Goal: Task Accomplishment & Management: Complete application form

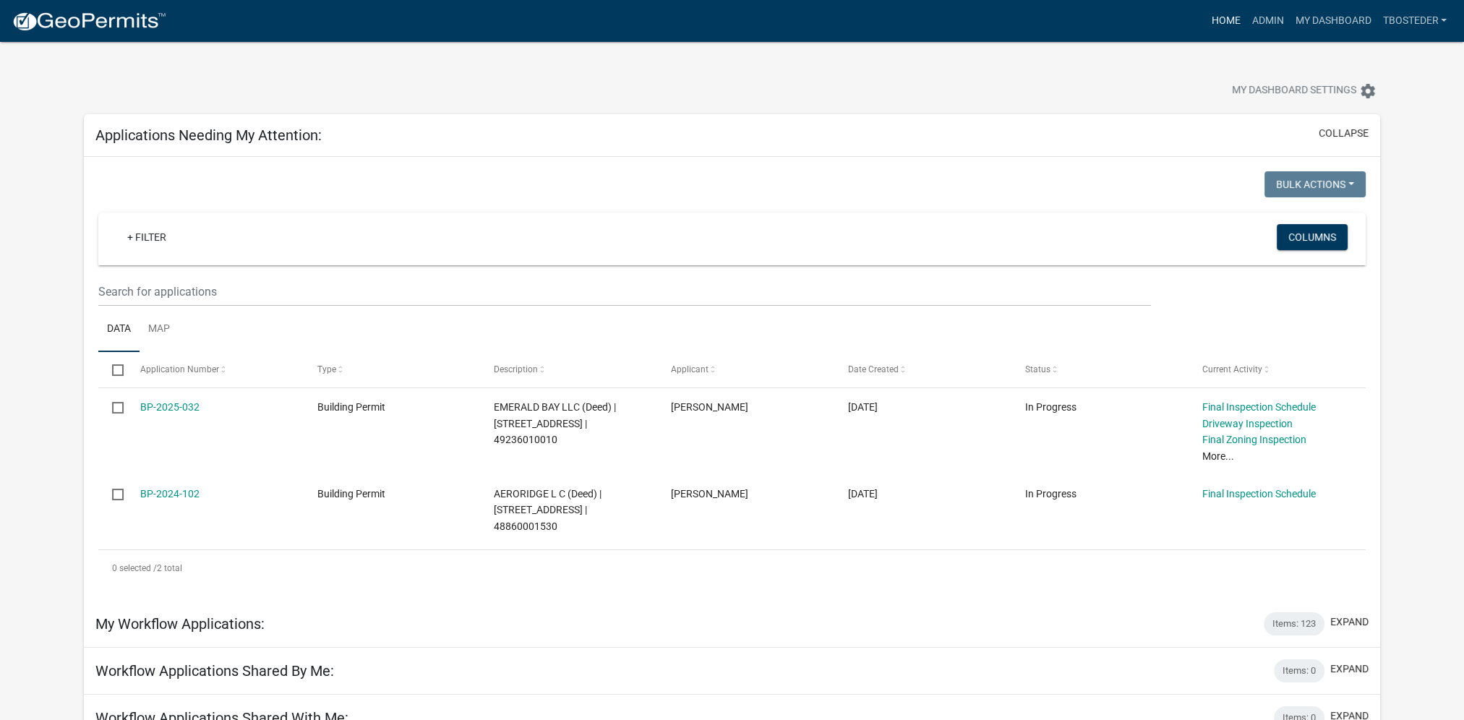
click at [1223, 15] on link "Home" at bounding box center [1225, 20] width 40 height 27
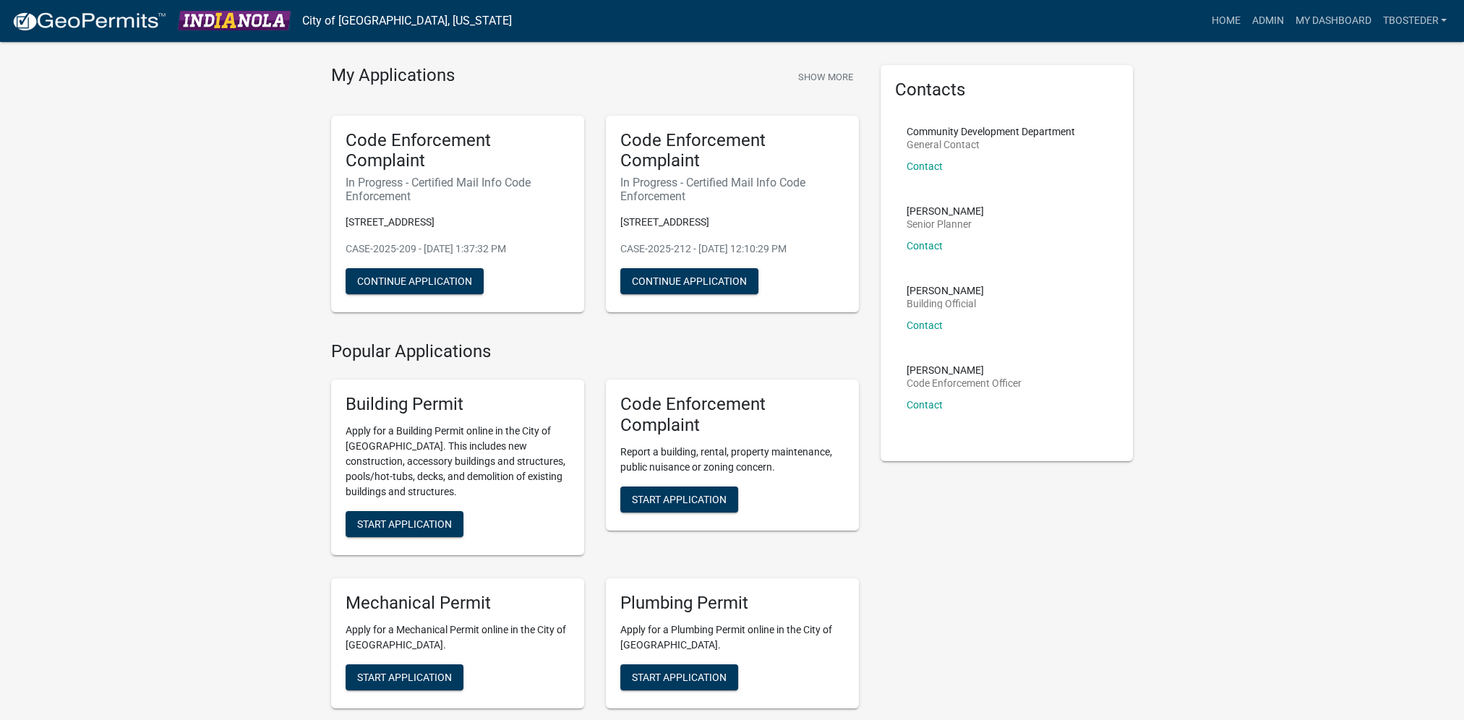
scroll to position [72, 0]
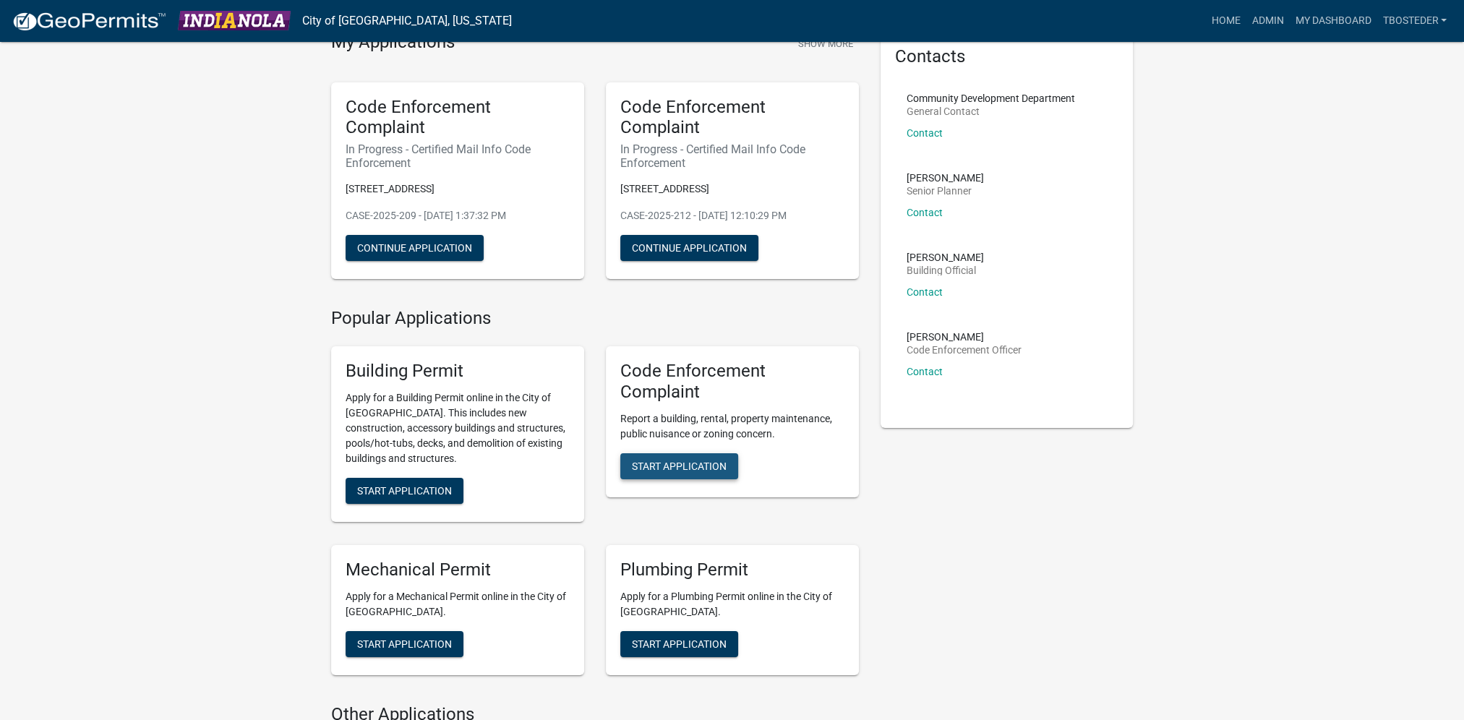
click at [734, 467] on button "Start Application" at bounding box center [679, 466] width 118 height 26
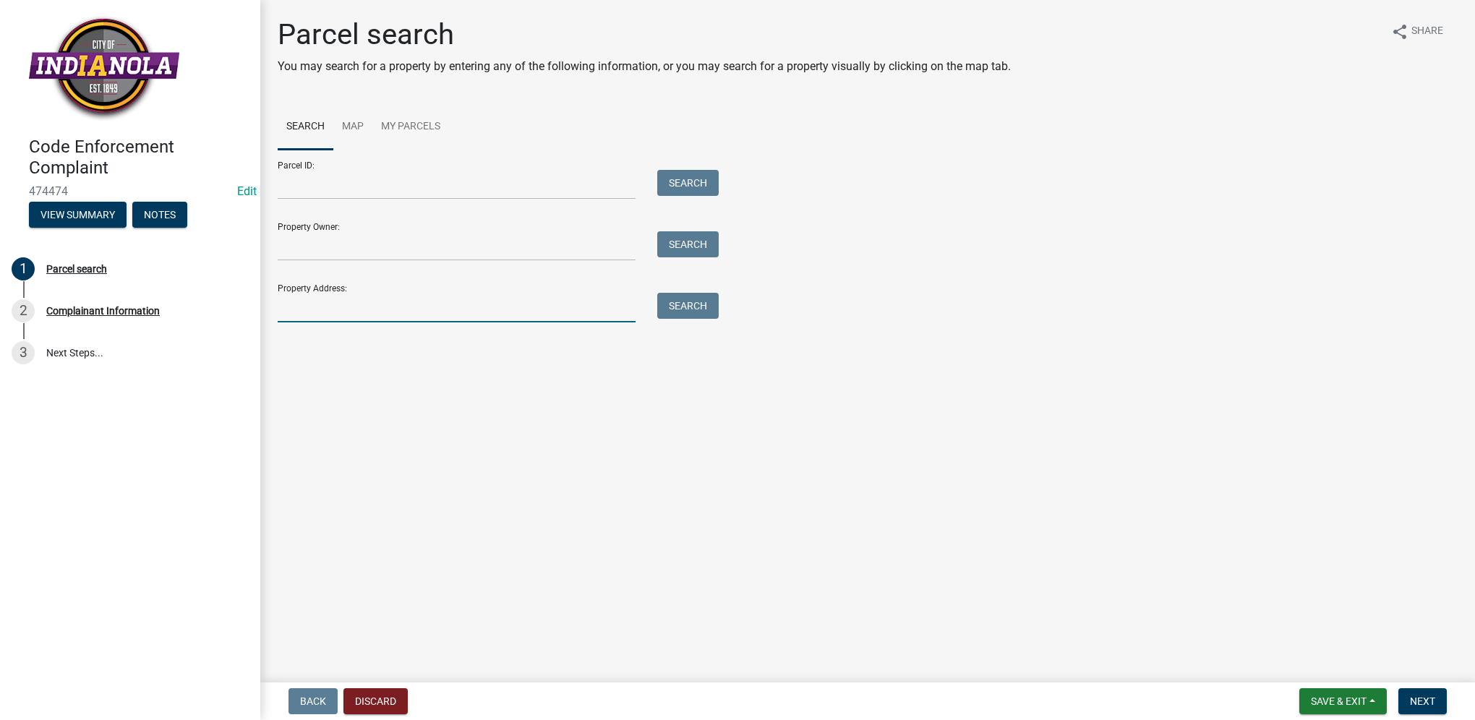
click at [431, 304] on input "Property Address:" at bounding box center [457, 308] width 358 height 30
click at [468, 256] on input "Property Owner:" at bounding box center [457, 246] width 358 height 30
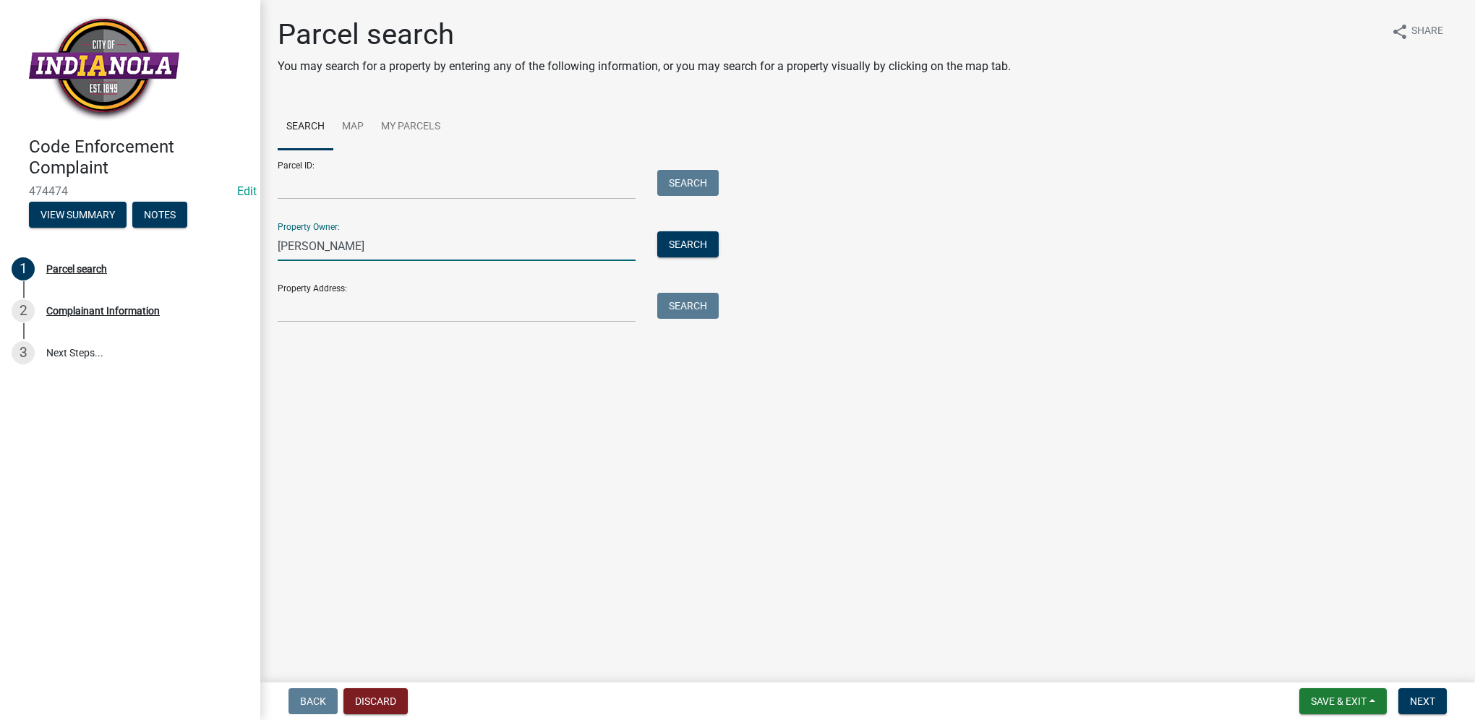
type input "[PERSON_NAME]"
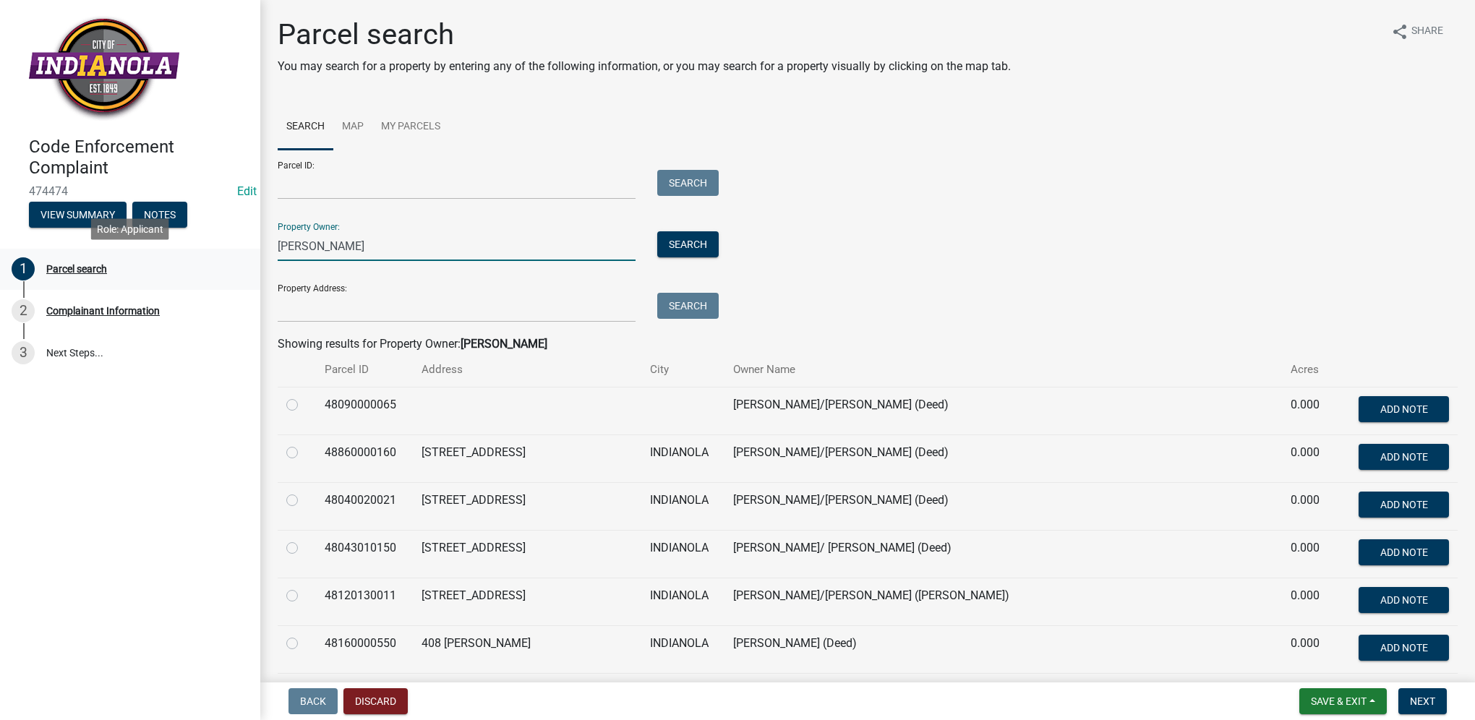
drag, startPoint x: 312, startPoint y: 244, endPoint x: 246, endPoint y: 250, distance: 66.8
click at [246, 250] on div "Code Enforcement Complaint 474474 Edit View Summary Notes 1 Parcel search 2 Com…" at bounding box center [737, 360] width 1475 height 720
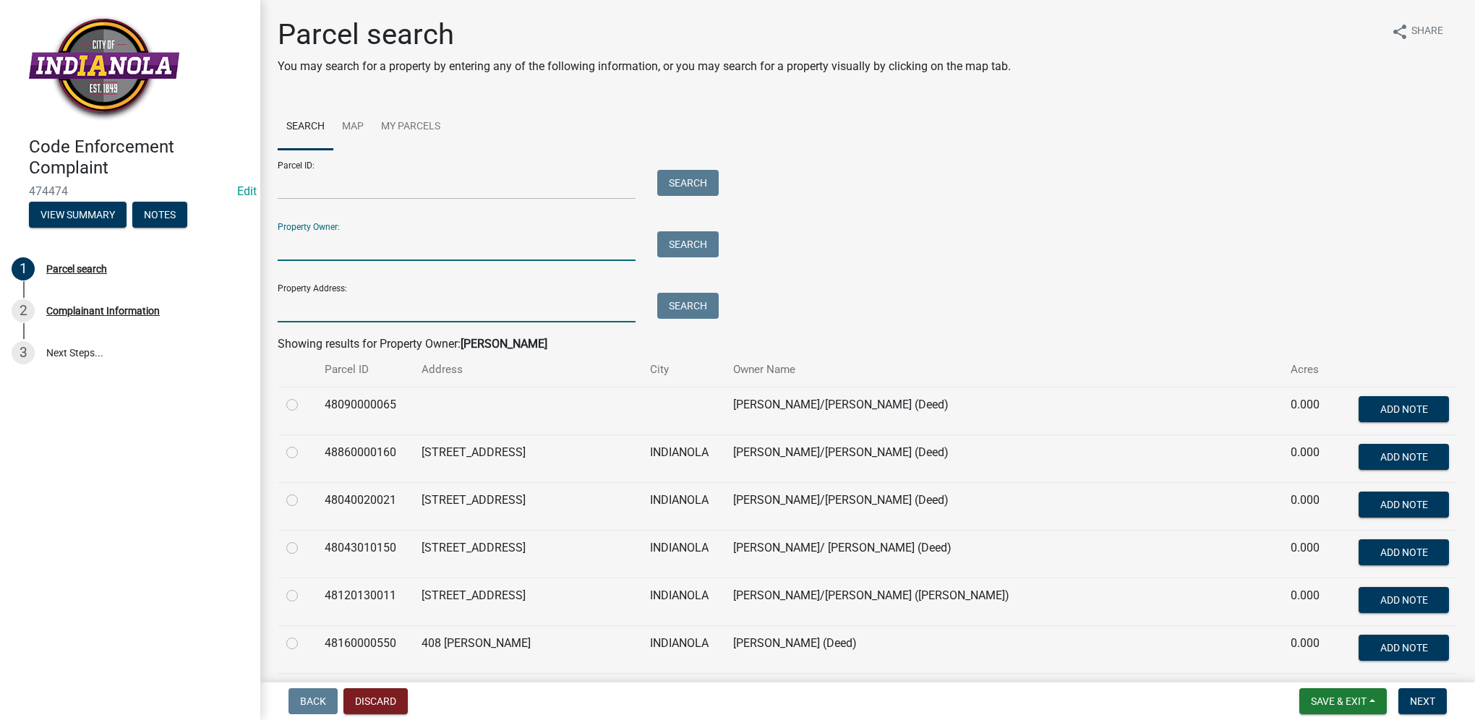
click at [294, 306] on input "Property Address:" at bounding box center [457, 308] width 358 height 30
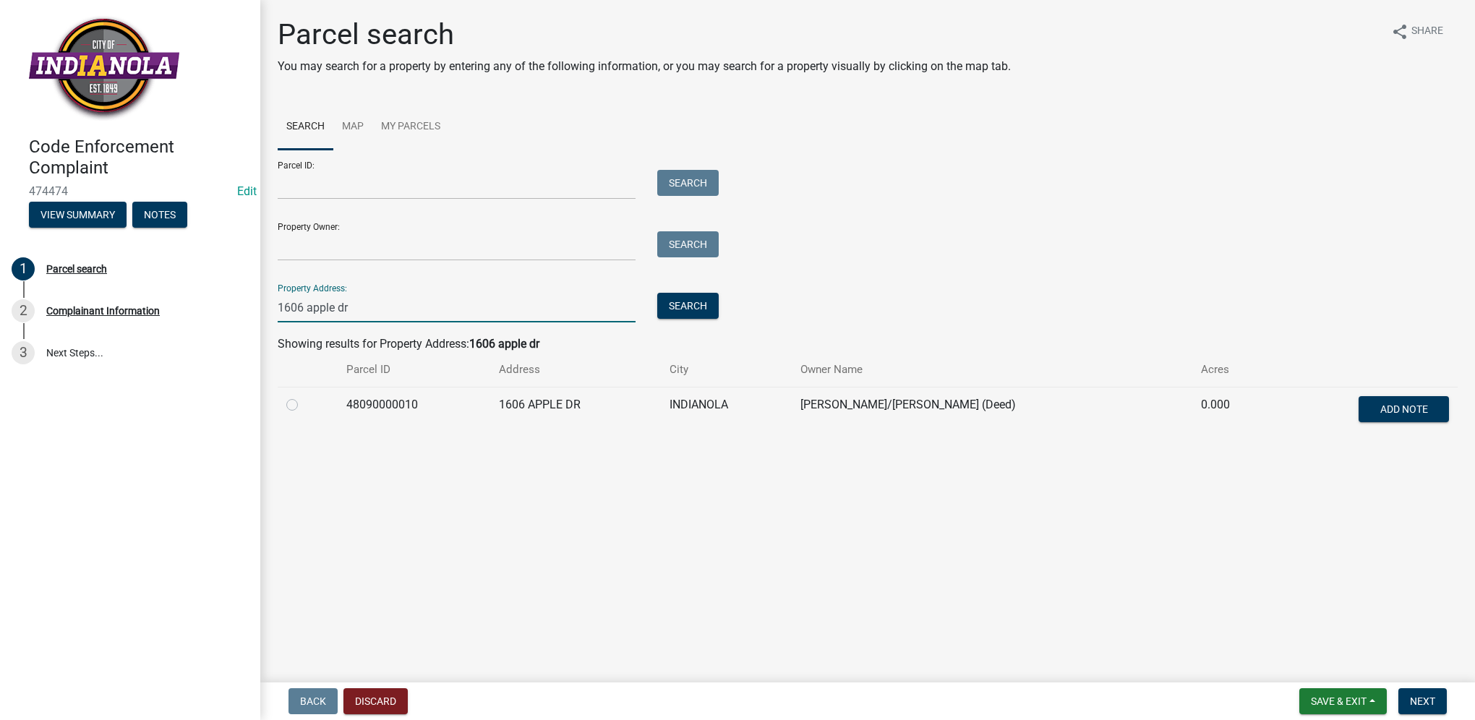
type input "1606 apple dr"
click at [304, 396] on label at bounding box center [304, 396] width 0 height 0
click at [304, 403] on input "radio" at bounding box center [308, 400] width 9 height 9
radio input "true"
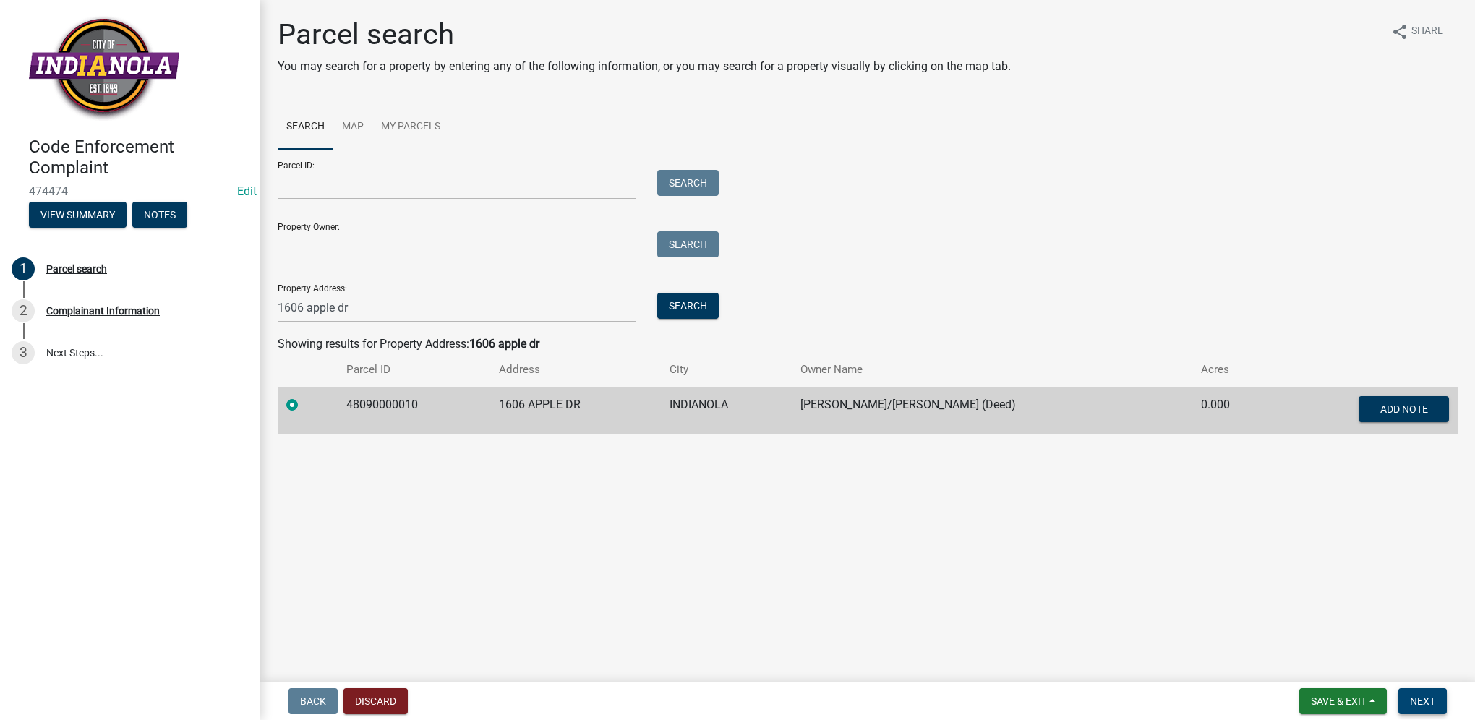
click at [1437, 701] on button "Next" at bounding box center [1422, 701] width 48 height 26
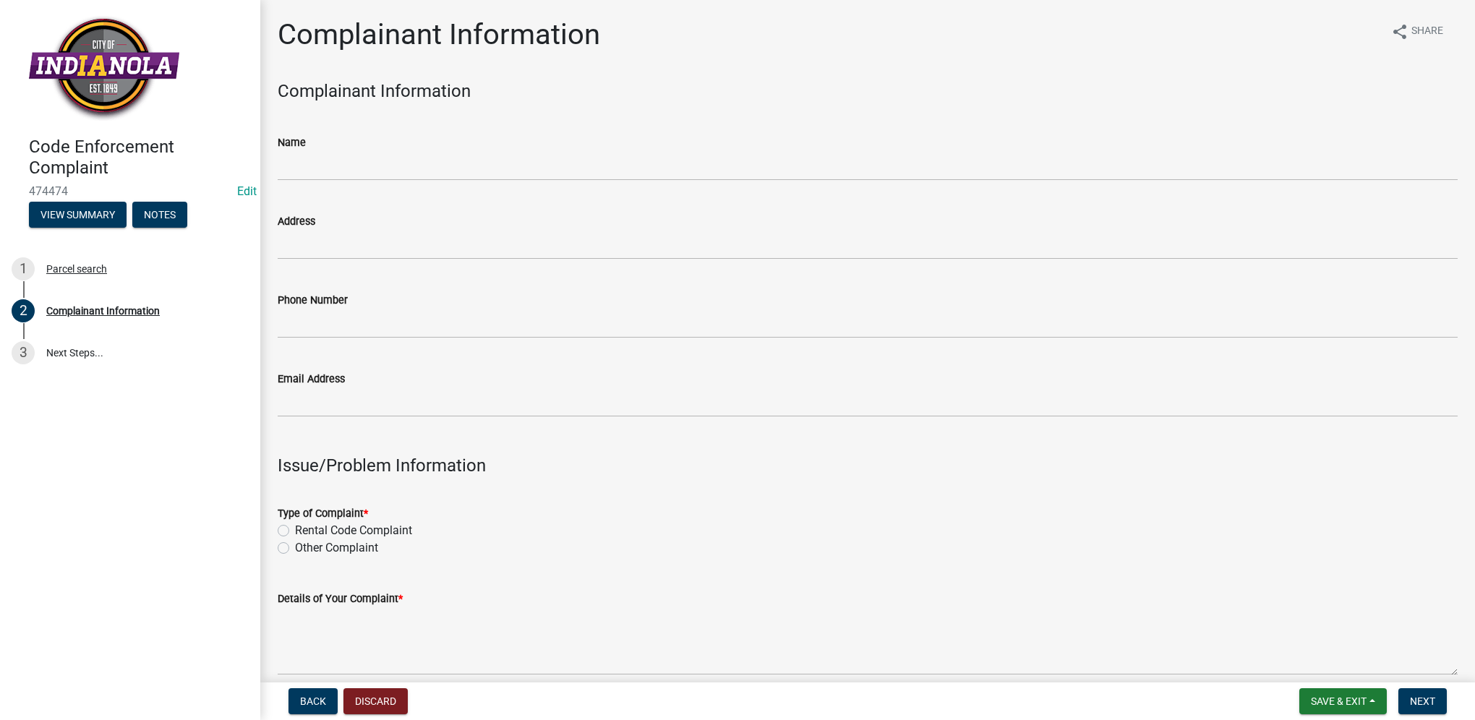
click at [295, 549] on label "Other Complaint" at bounding box center [336, 547] width 83 height 17
click at [295, 549] on input "Other Complaint" at bounding box center [299, 543] width 9 height 9
radio input "true"
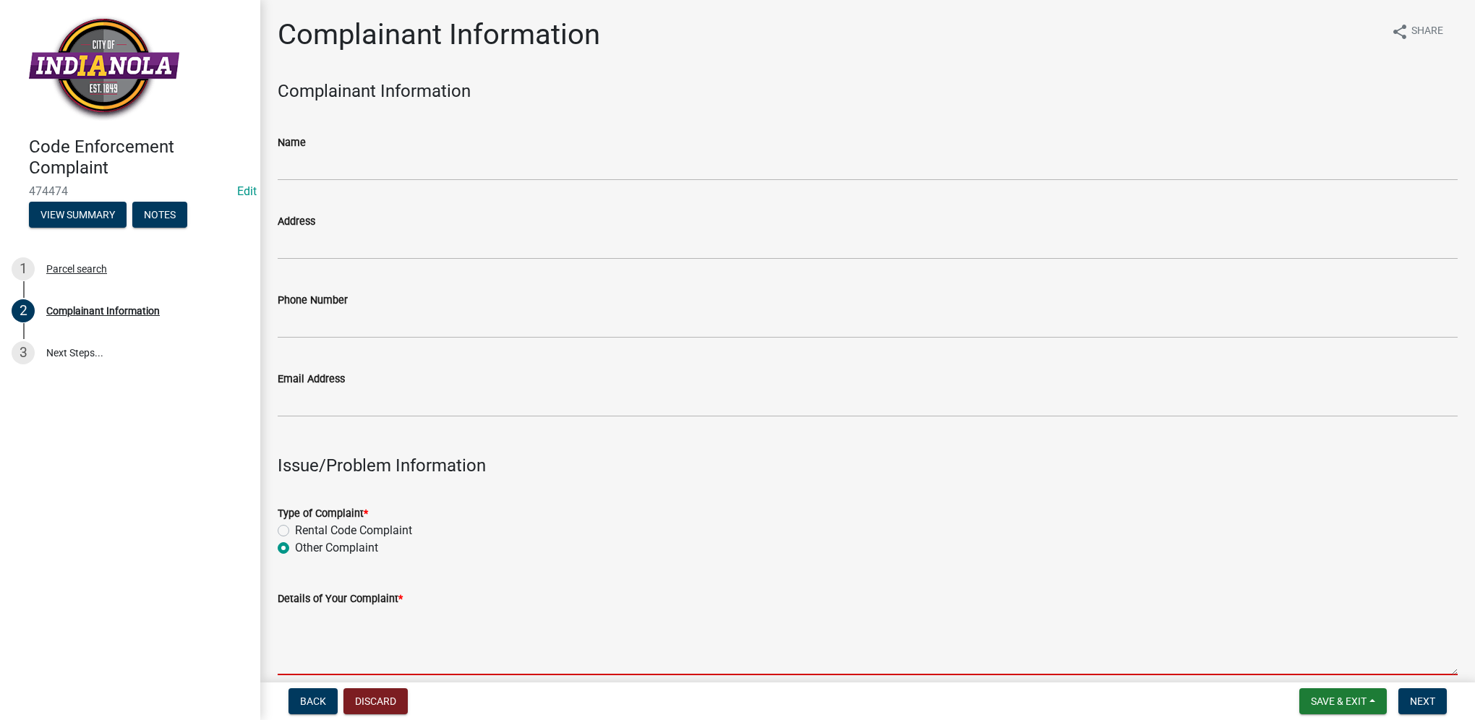
click at [316, 625] on textarea "Details of Your Complaint *" at bounding box center [868, 641] width 1180 height 68
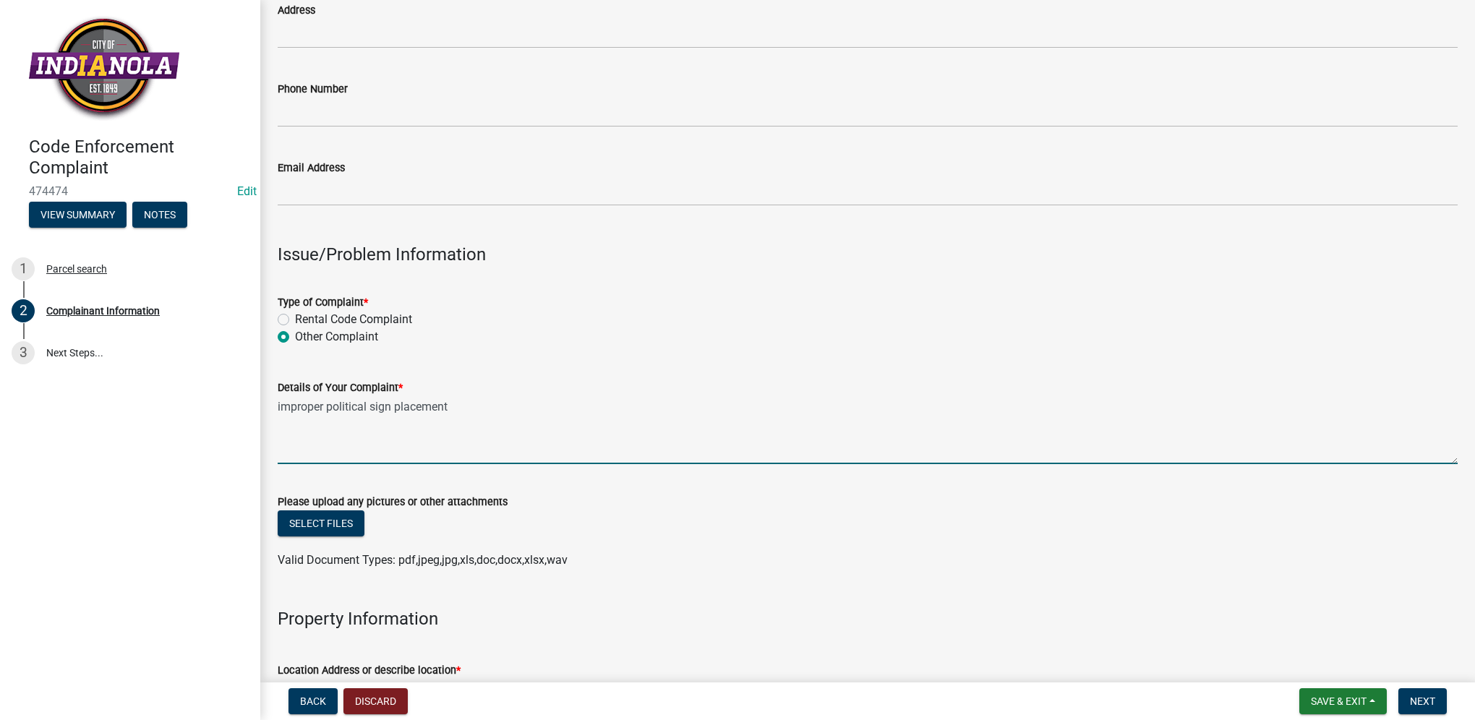
scroll to position [289, 0]
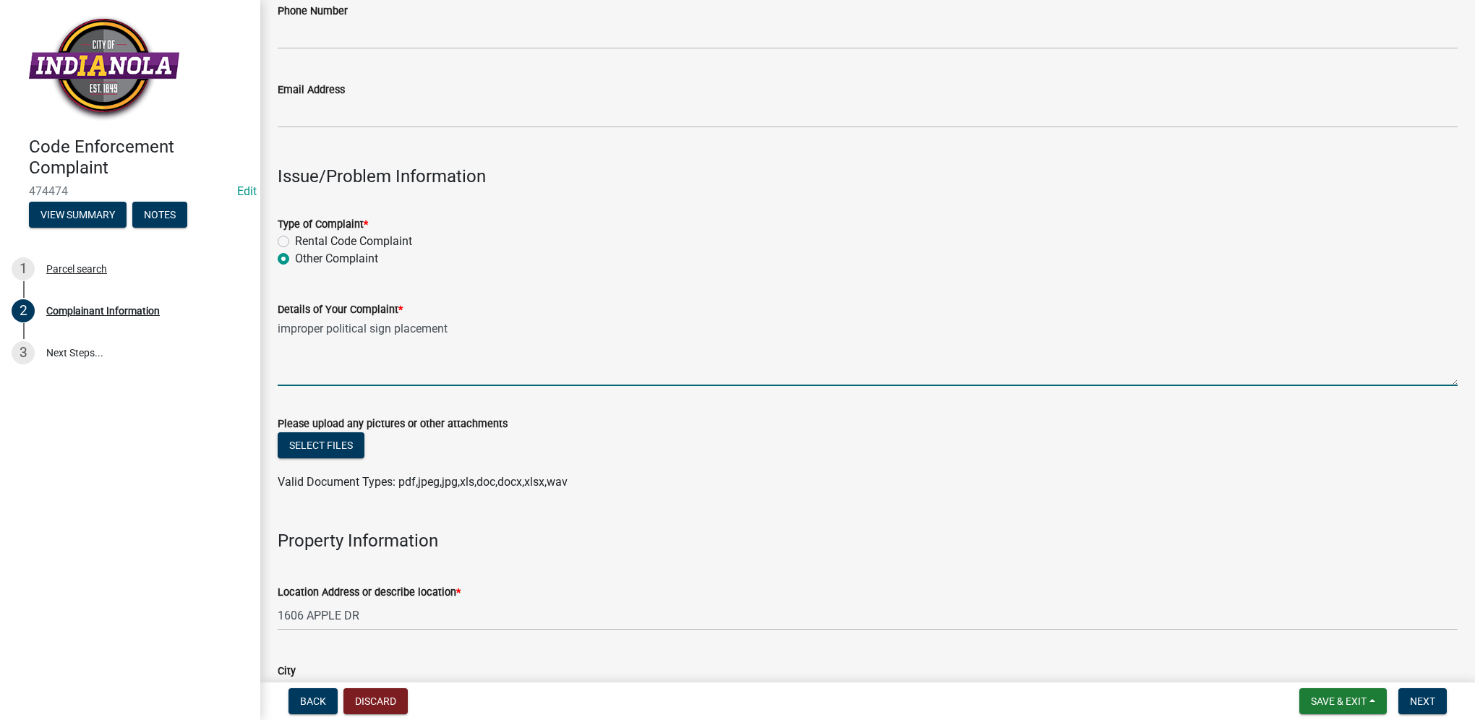
drag, startPoint x: 477, startPoint y: 327, endPoint x: 260, endPoint y: 321, distance: 217.0
click at [454, 364] on textarea "improper political sign placement" at bounding box center [868, 352] width 1180 height 68
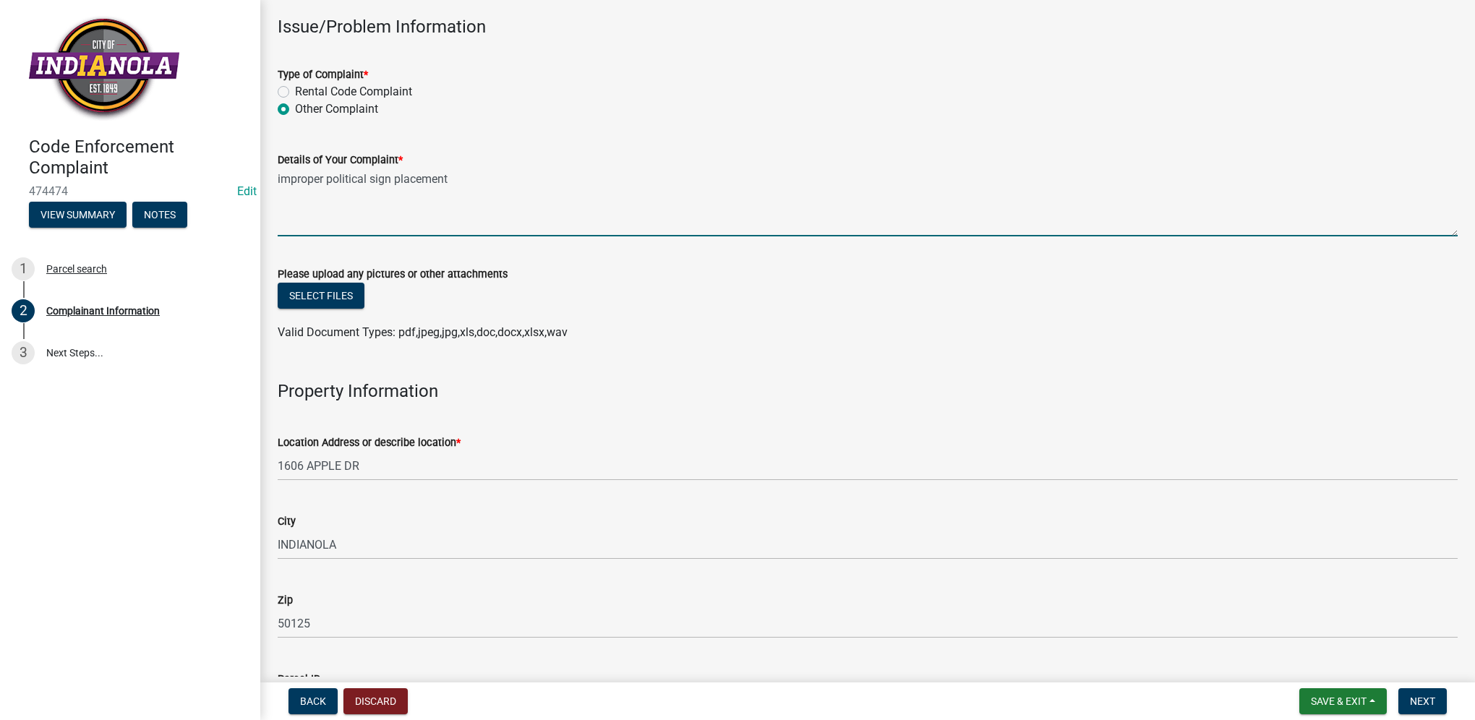
scroll to position [506, 0]
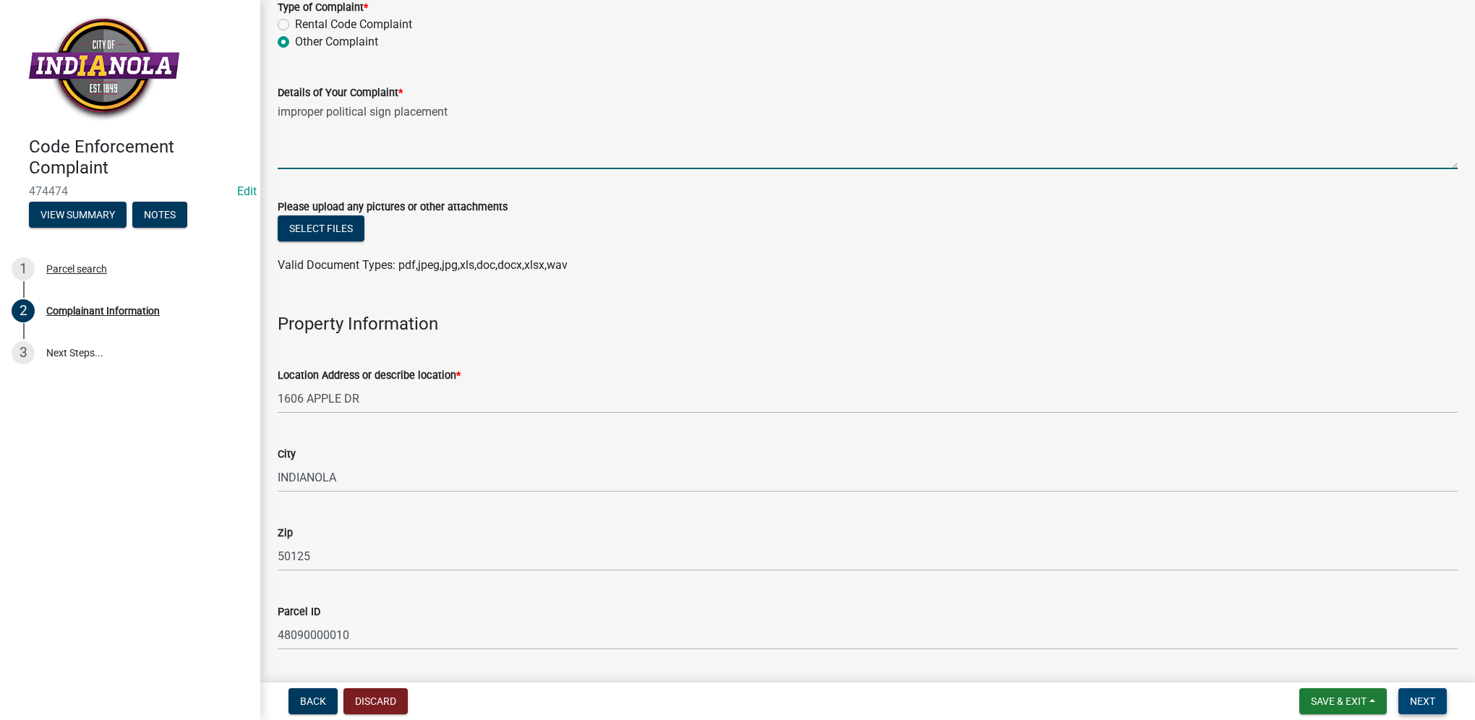
type textarea "improper political sign placement"
click at [1407, 701] on button "Next" at bounding box center [1422, 701] width 48 height 26
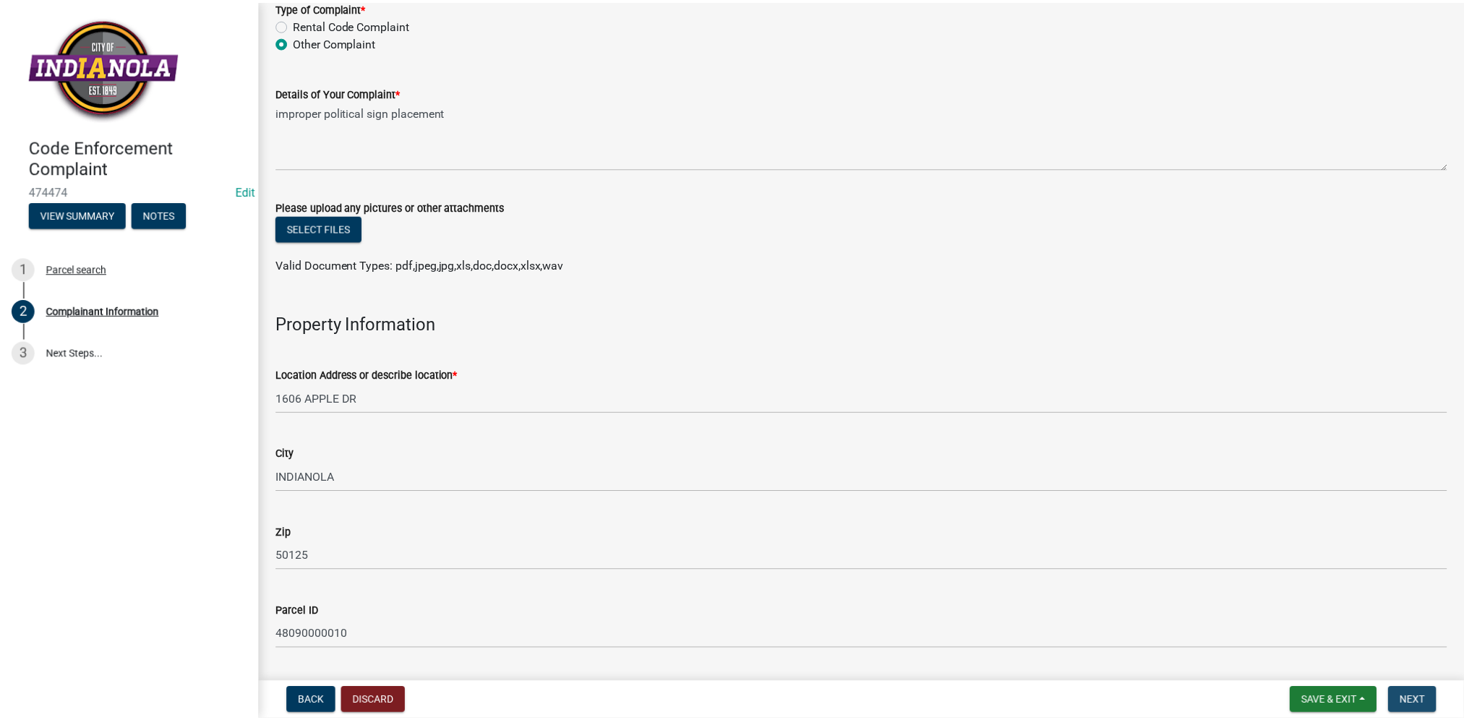
scroll to position [0, 0]
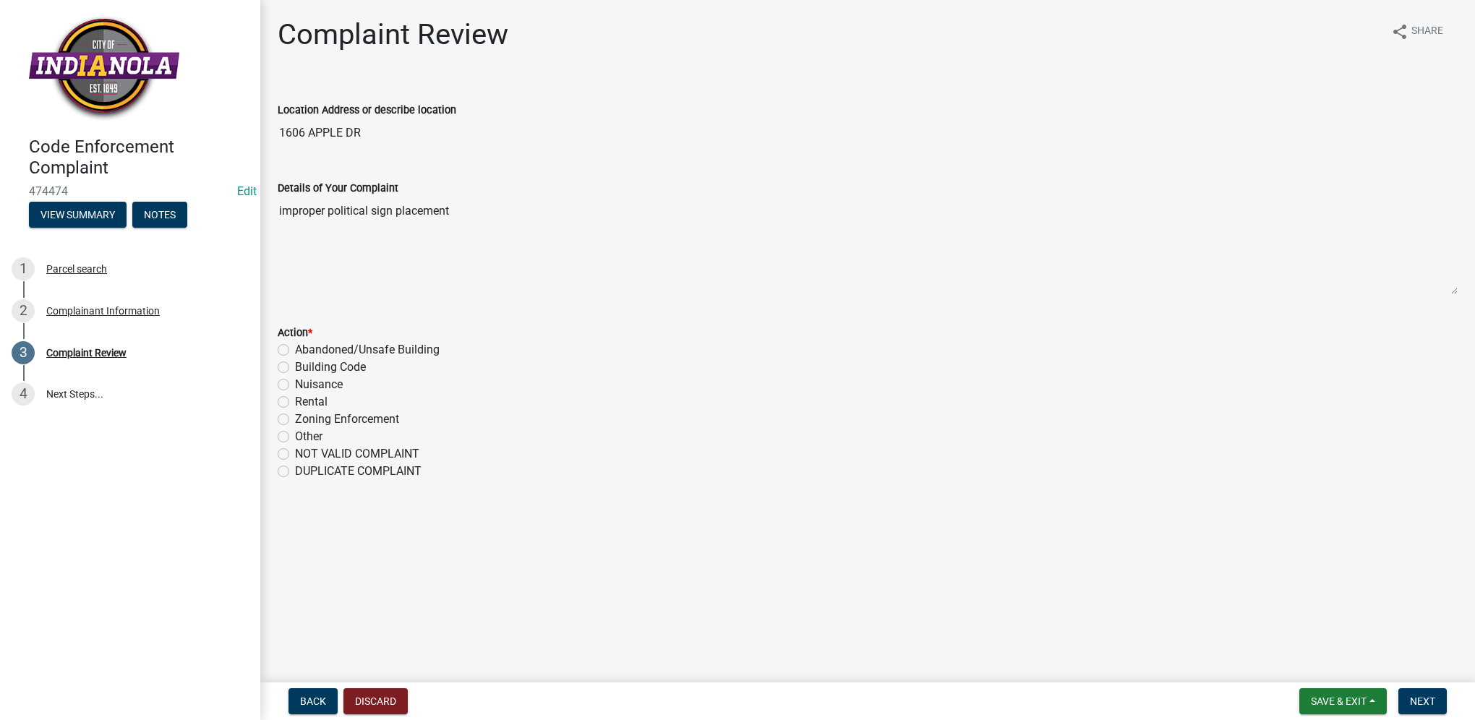
click at [295, 386] on label "Nuisance" at bounding box center [319, 384] width 48 height 17
click at [295, 385] on input "Nuisance" at bounding box center [299, 380] width 9 height 9
radio input "true"
click at [1434, 701] on span "Next" at bounding box center [1422, 701] width 25 height 12
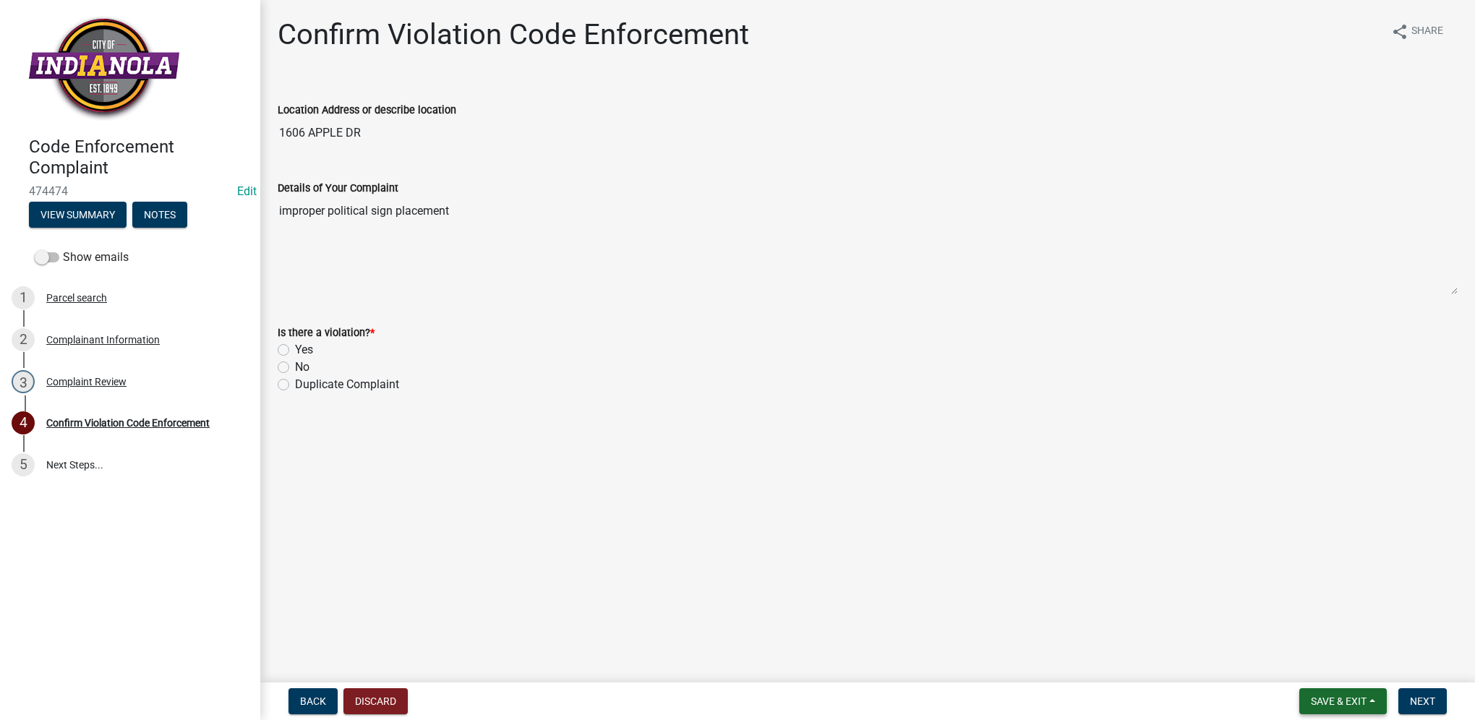
click at [1371, 694] on button "Save & Exit" at bounding box center [1342, 701] width 87 height 26
click at [1363, 672] on button "Save & Exit" at bounding box center [1329, 663] width 116 height 35
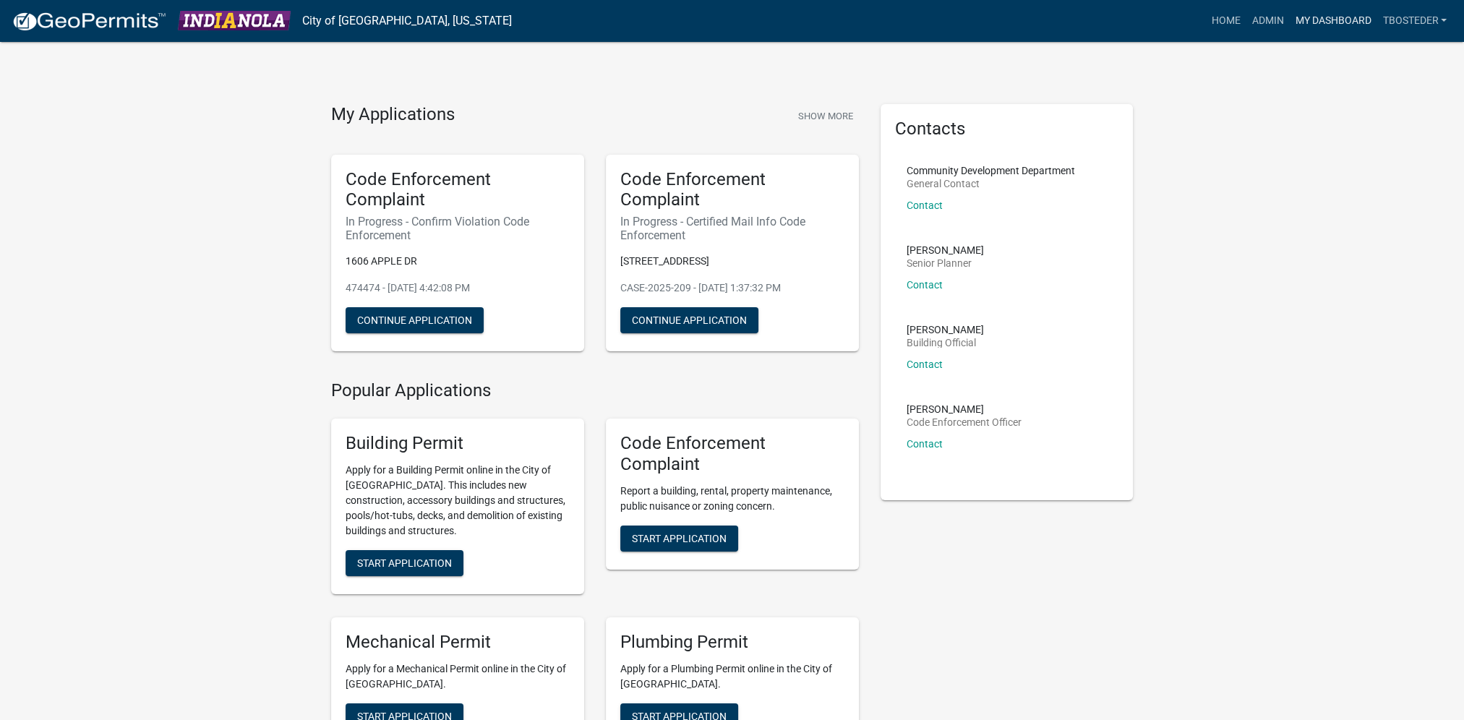
click at [1301, 21] on link "My Dashboard" at bounding box center [1332, 20] width 87 height 27
